Goal: Contribute content

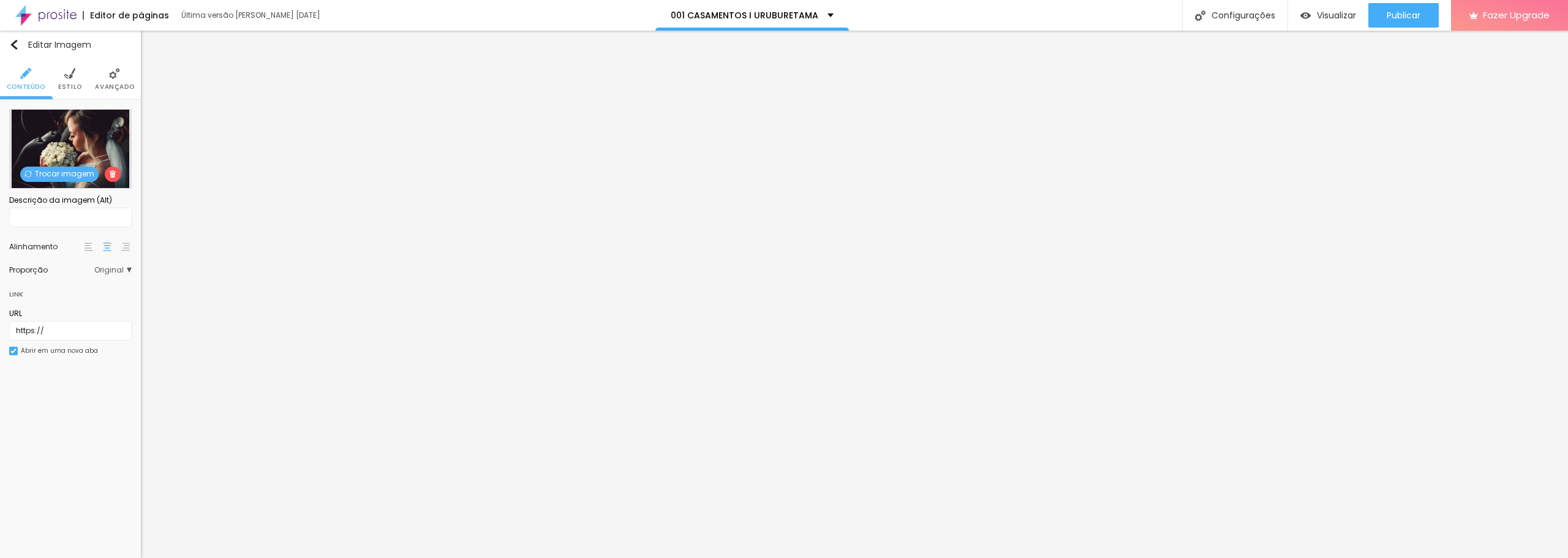
click at [73, 170] on span "Trocar imagem" at bounding box center [59, 174] width 79 height 16
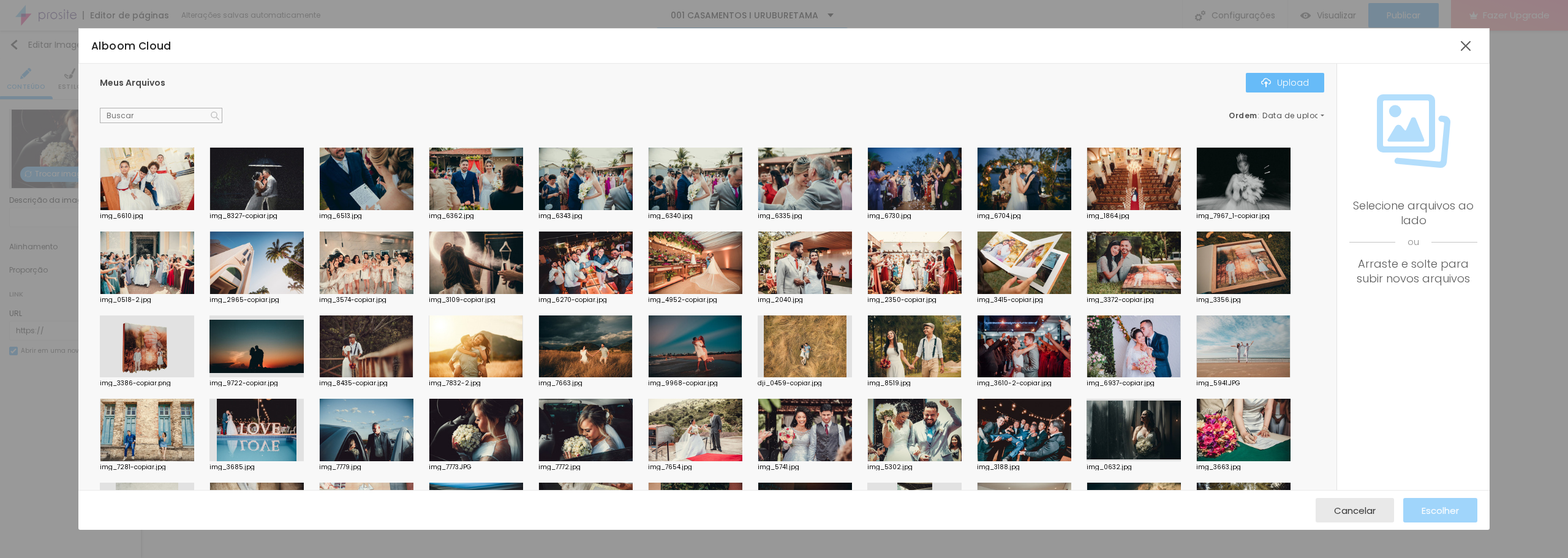
click at [1267, 75] on button "Upload" at bounding box center [1285, 82] width 79 height 20
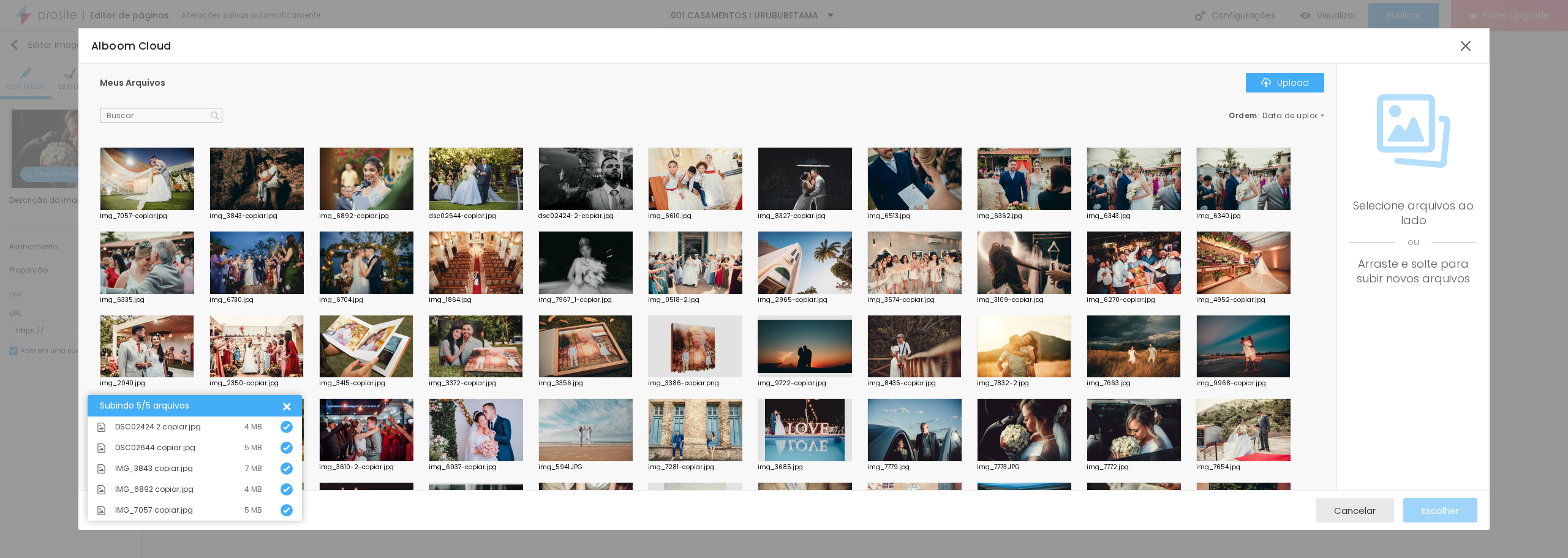
click at [362, 187] on div at bounding box center [366, 178] width 94 height 62
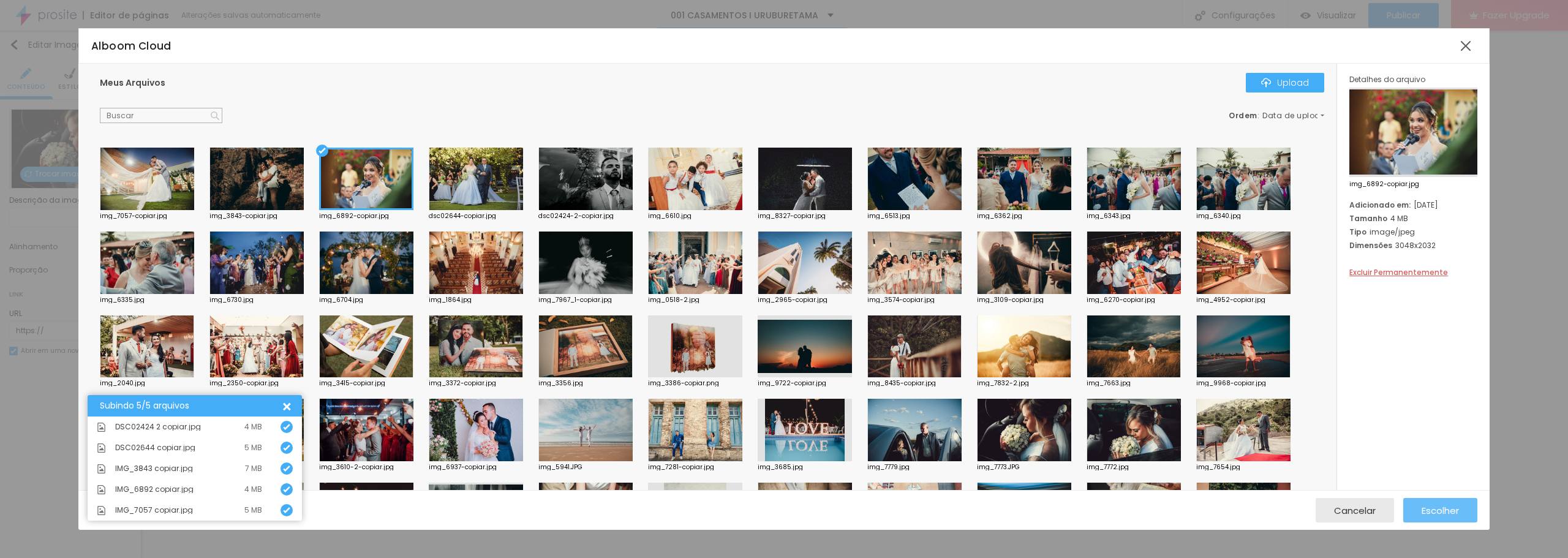
click at [1422, 514] on span "Escolher" at bounding box center [1440, 511] width 37 height 10
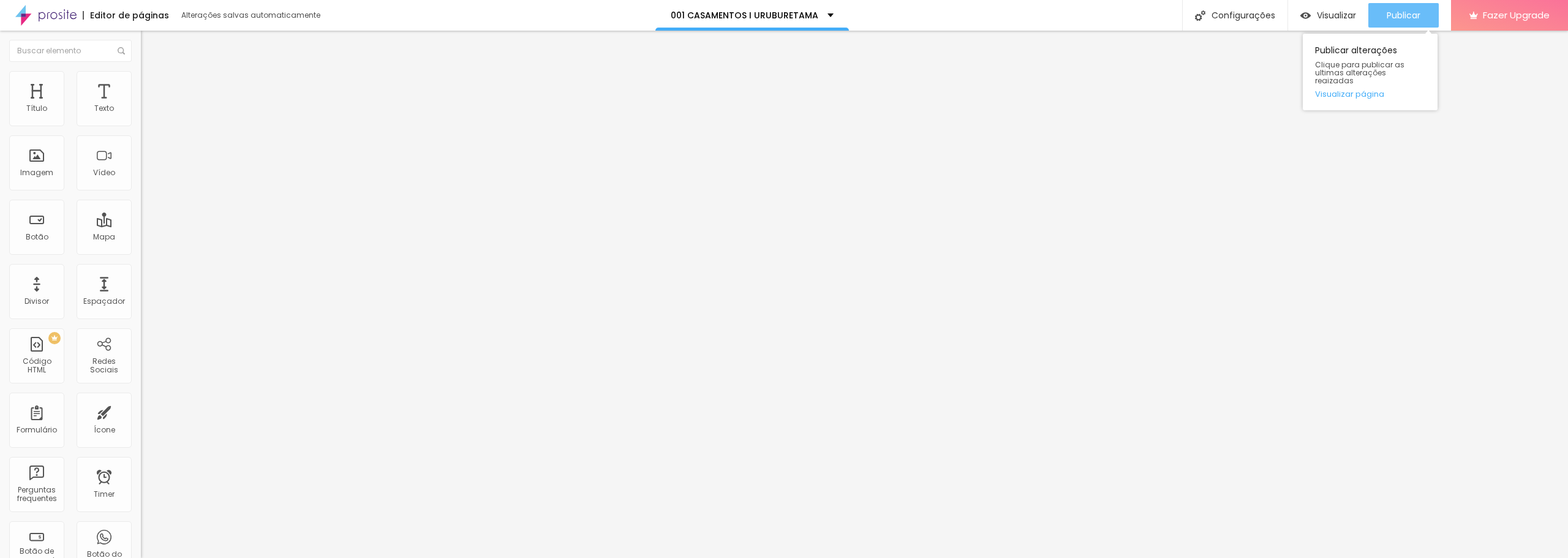
click at [1397, 16] on span "Publicar" at bounding box center [1403, 15] width 34 height 10
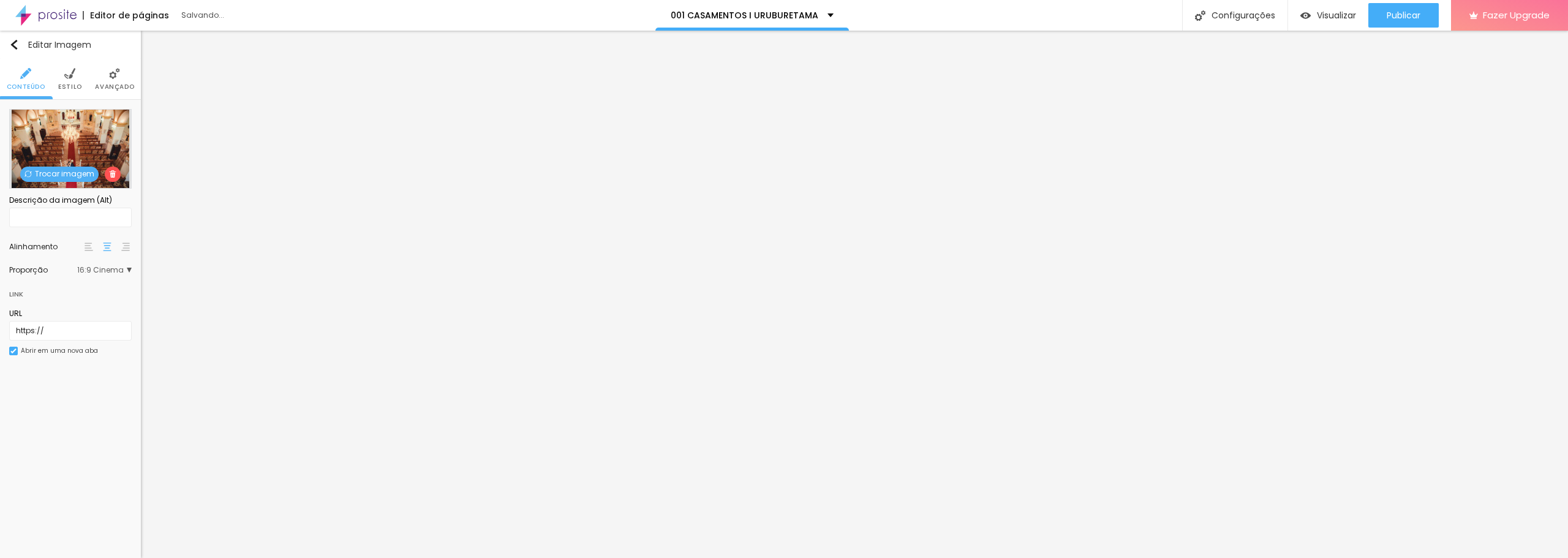
click at [66, 175] on span "Trocar imagem" at bounding box center [59, 174] width 79 height 16
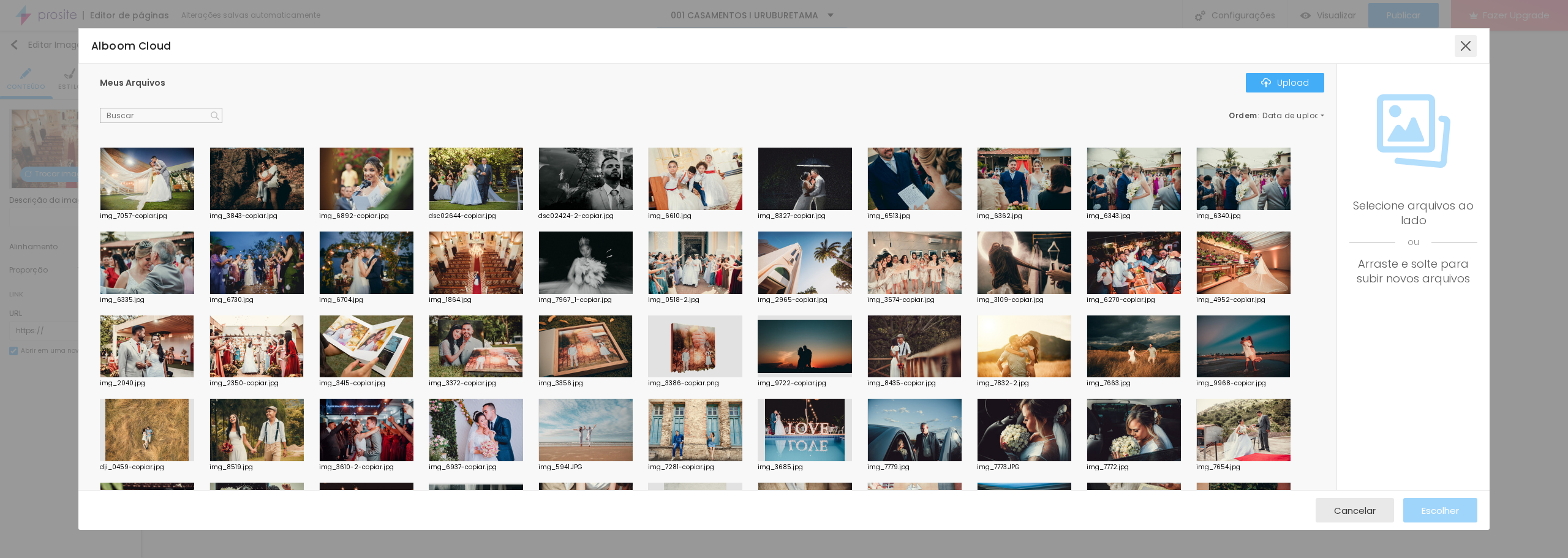
click at [1458, 47] on div at bounding box center [1465, 45] width 22 height 22
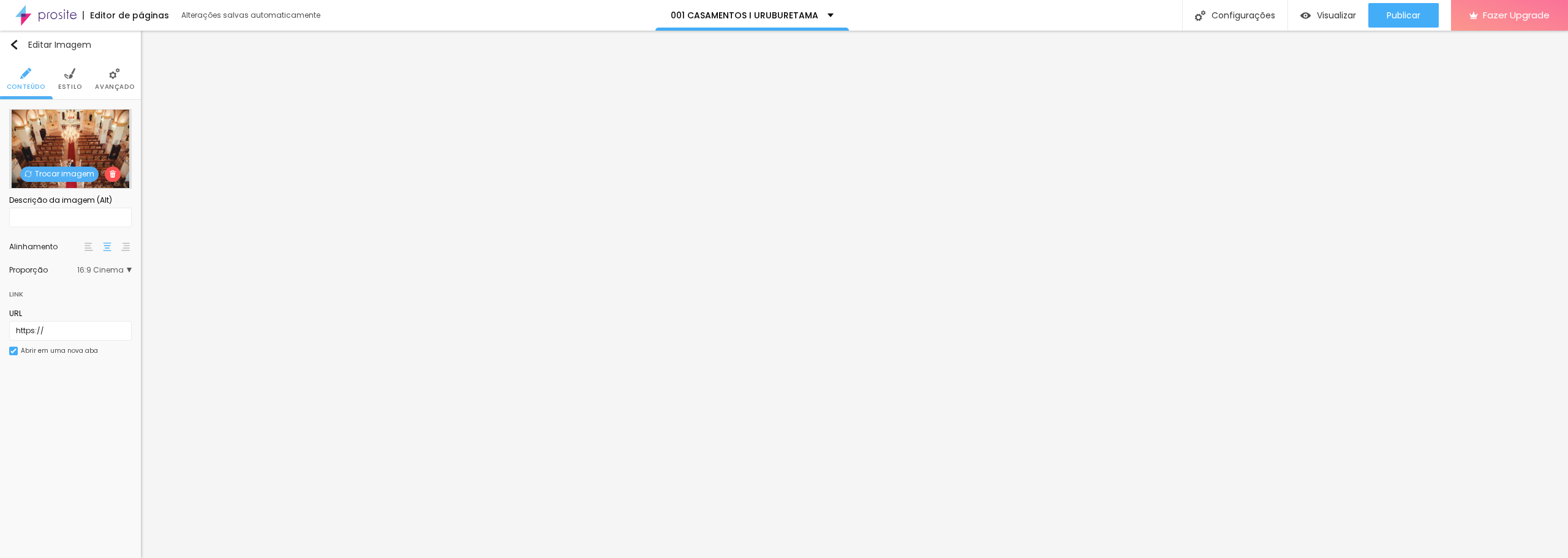
click at [73, 172] on span "Trocar imagem" at bounding box center [59, 174] width 79 height 16
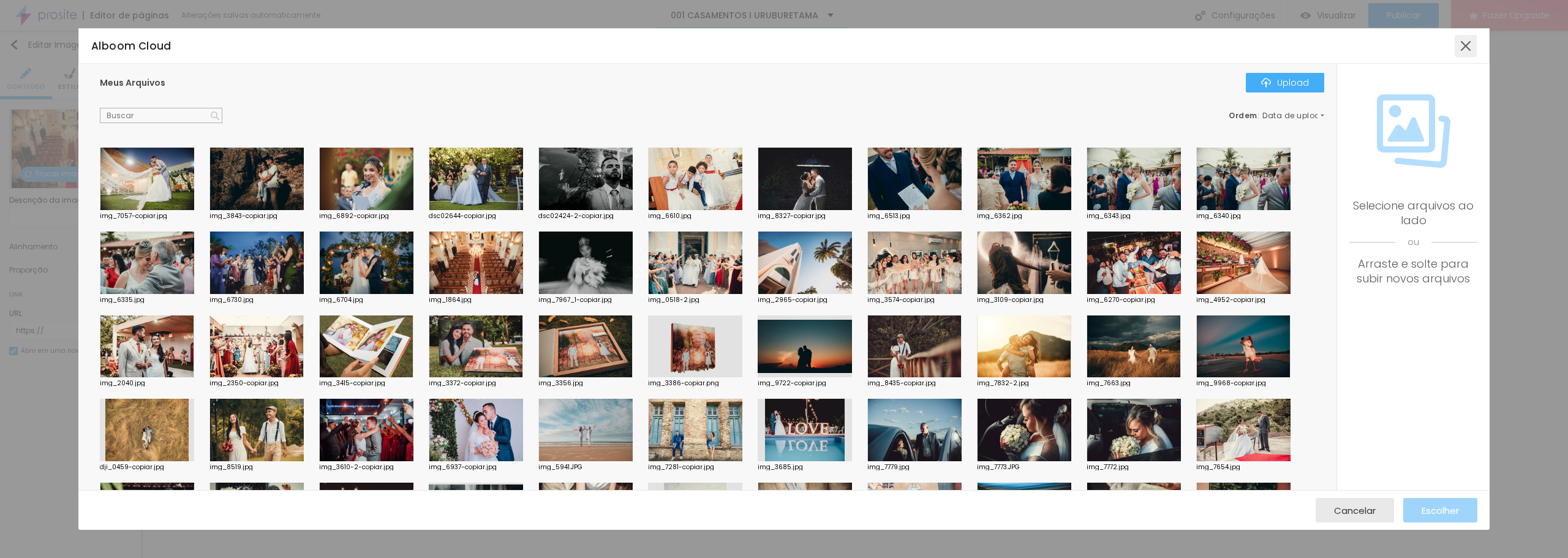
click at [1465, 47] on div at bounding box center [1465, 45] width 22 height 22
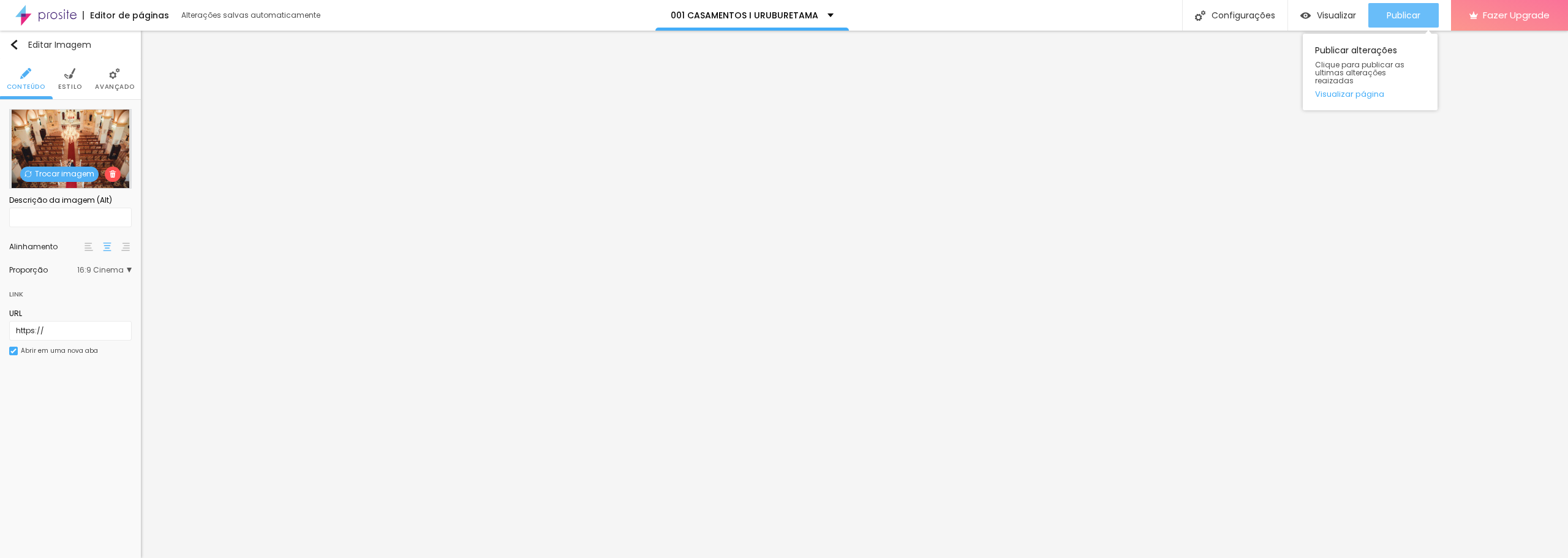
click at [1375, 16] on button "Publicar" at bounding box center [1403, 16] width 70 height 24
click at [65, 14] on img at bounding box center [46, 15] width 61 height 30
